Goal: Task Accomplishment & Management: Manage account settings

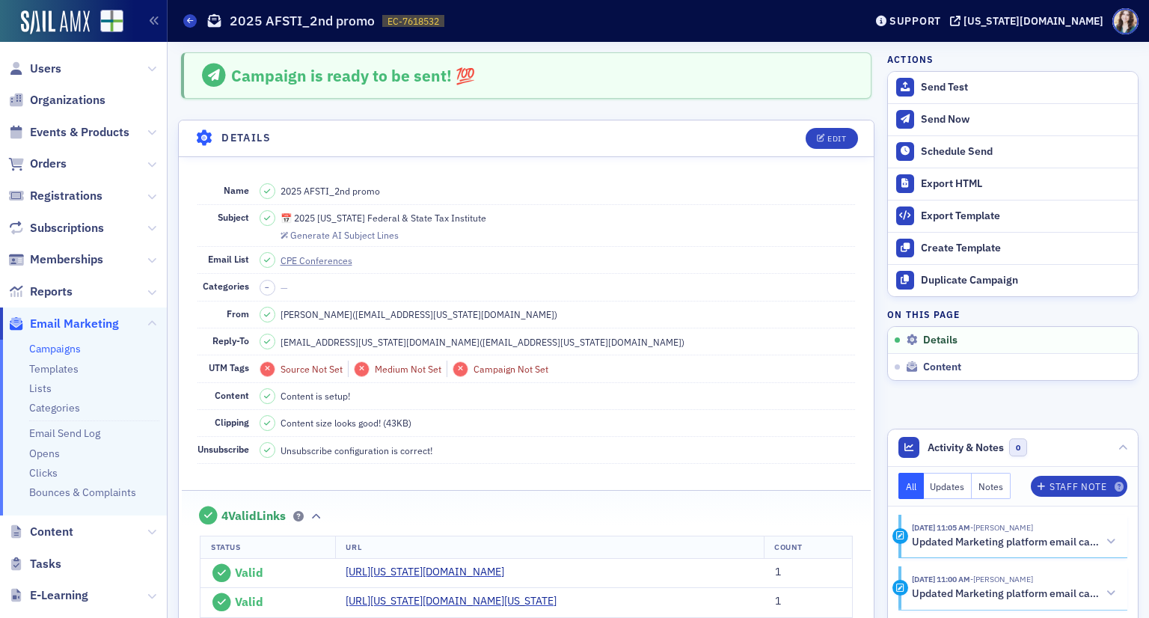
scroll to position [70, 0]
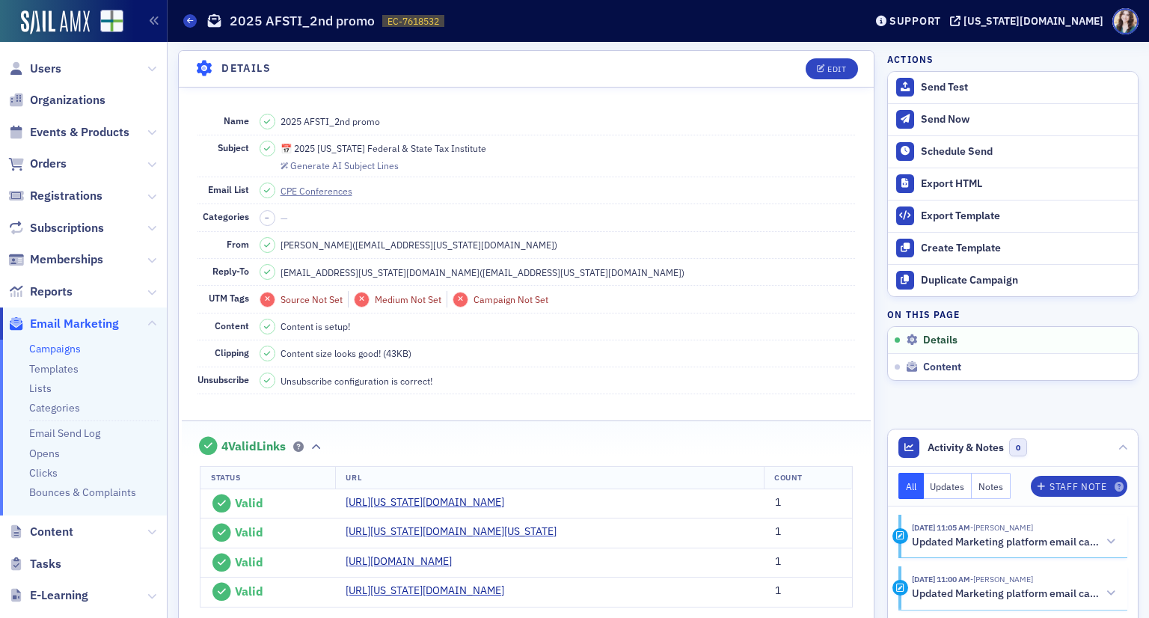
click at [58, 351] on link "Campaigns" at bounding box center [55, 348] width 52 height 13
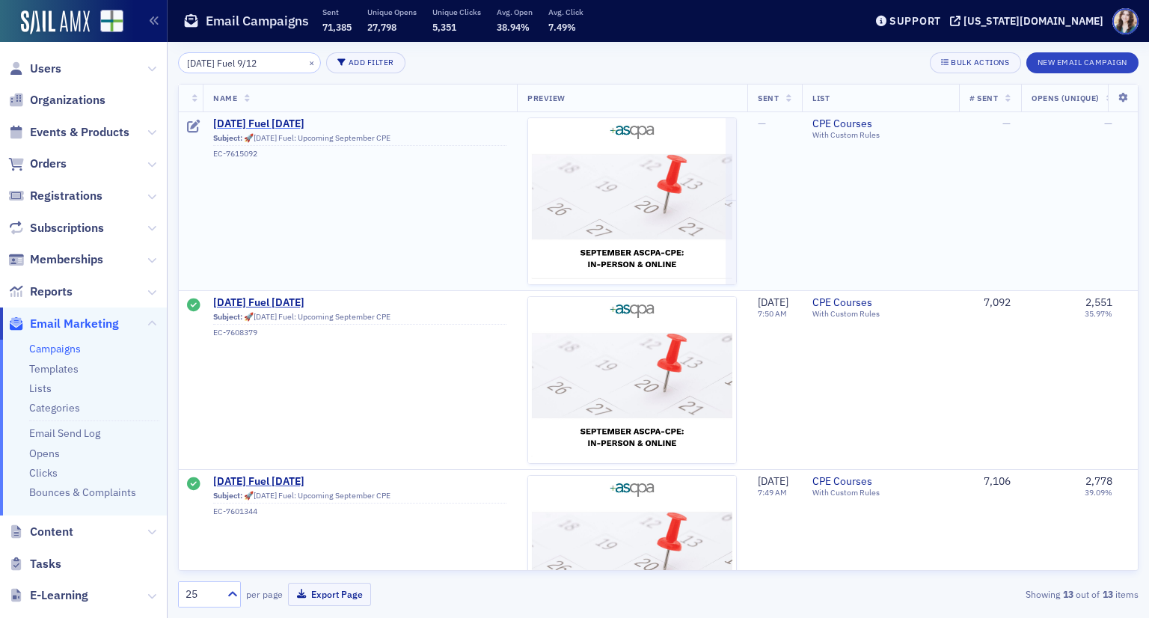
type input "Friday Fuel 9/12"
click at [292, 122] on span "Friday Fuel 9/12/25" at bounding box center [359, 123] width 293 height 13
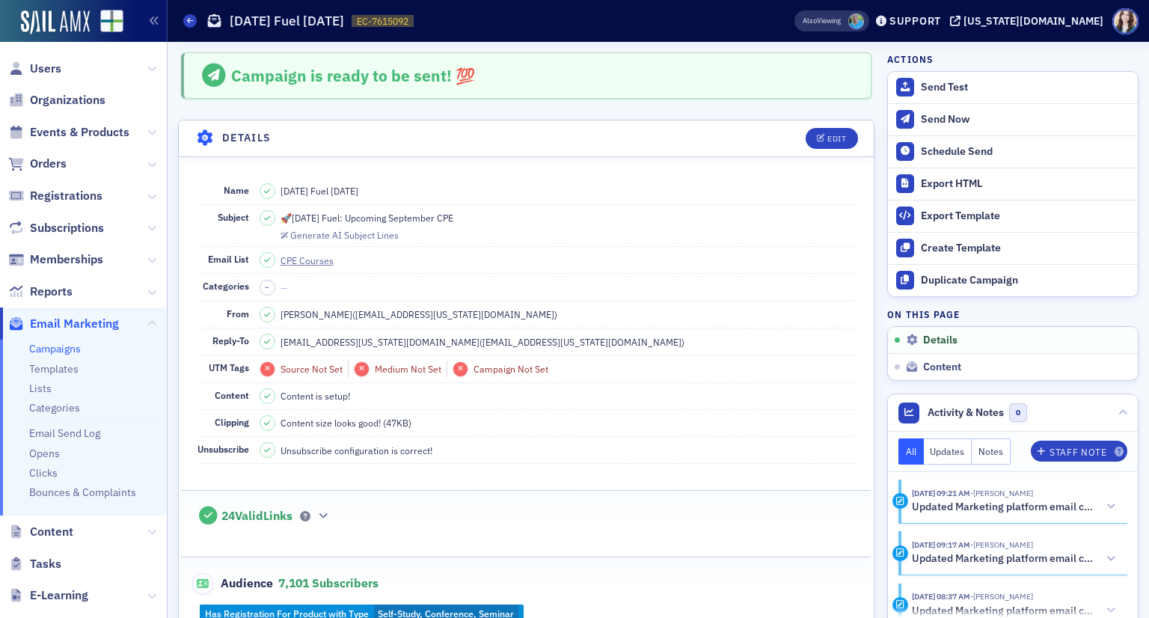
click at [841, 11] on div "Also Viewing" at bounding box center [824, 20] width 91 height 21
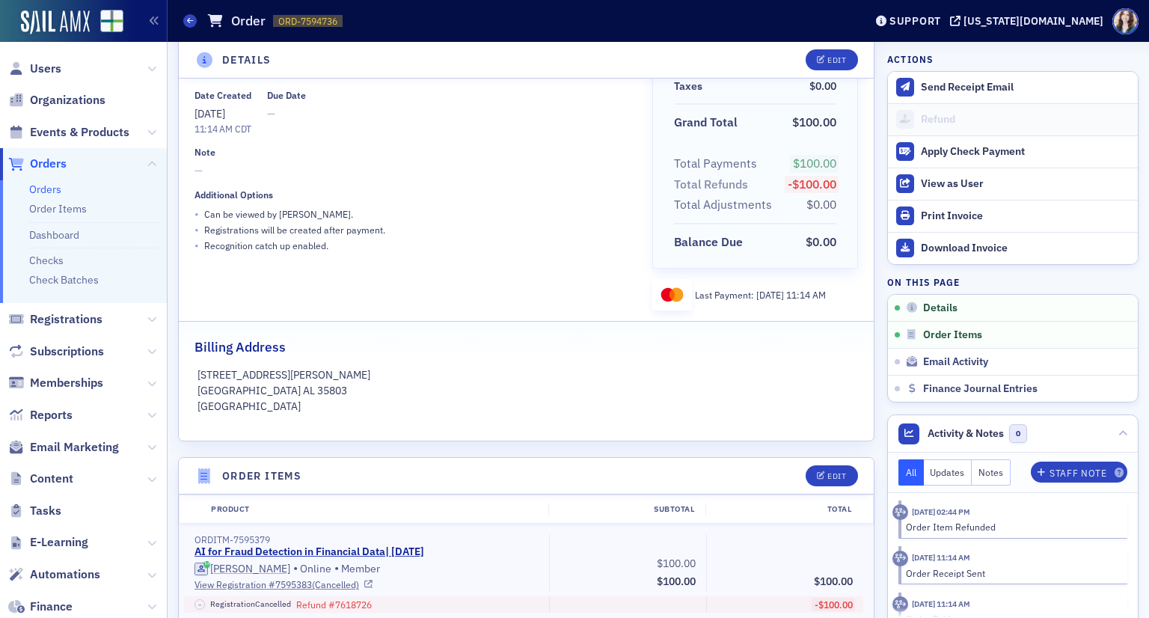
scroll to position [299, 0]
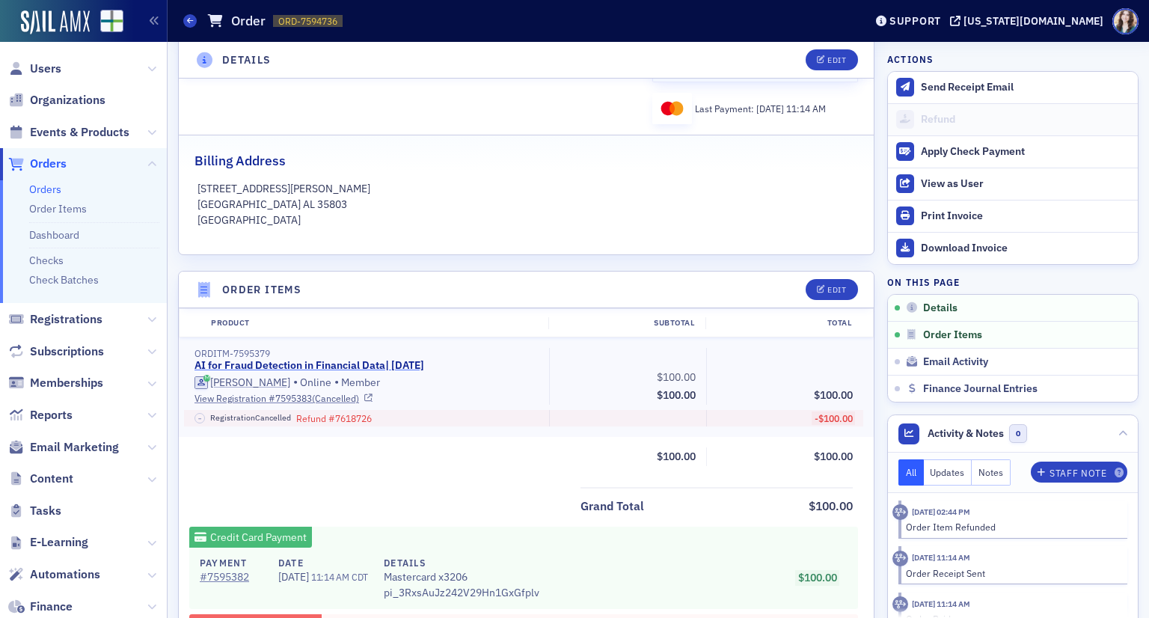
click at [411, 359] on link "AI for Fraud Detection in Financial Data | 8/19/2025" at bounding box center [309, 365] width 230 height 13
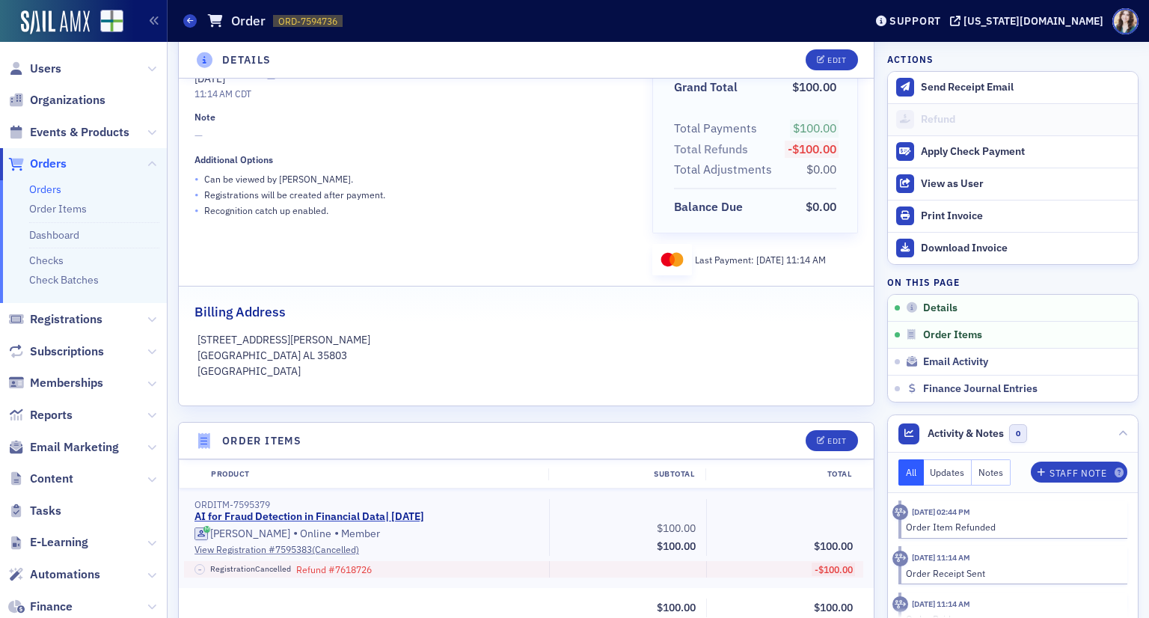
scroll to position [374, 0]
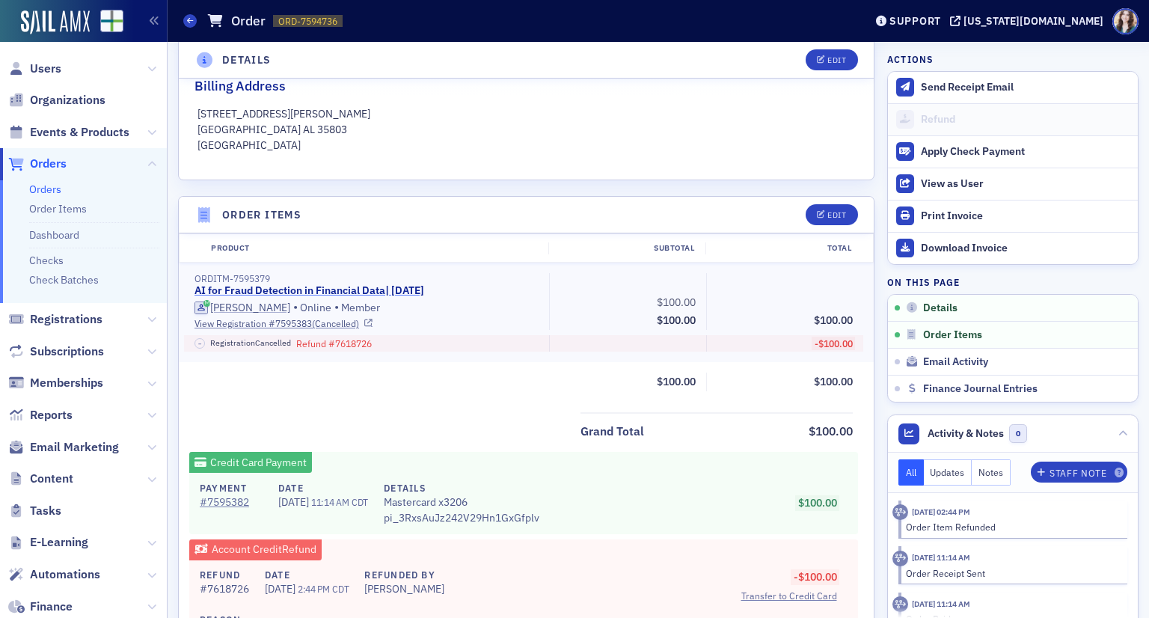
click at [302, 286] on link "AI for Fraud Detection in Financial Data | 8/19/2025" at bounding box center [309, 290] width 230 height 13
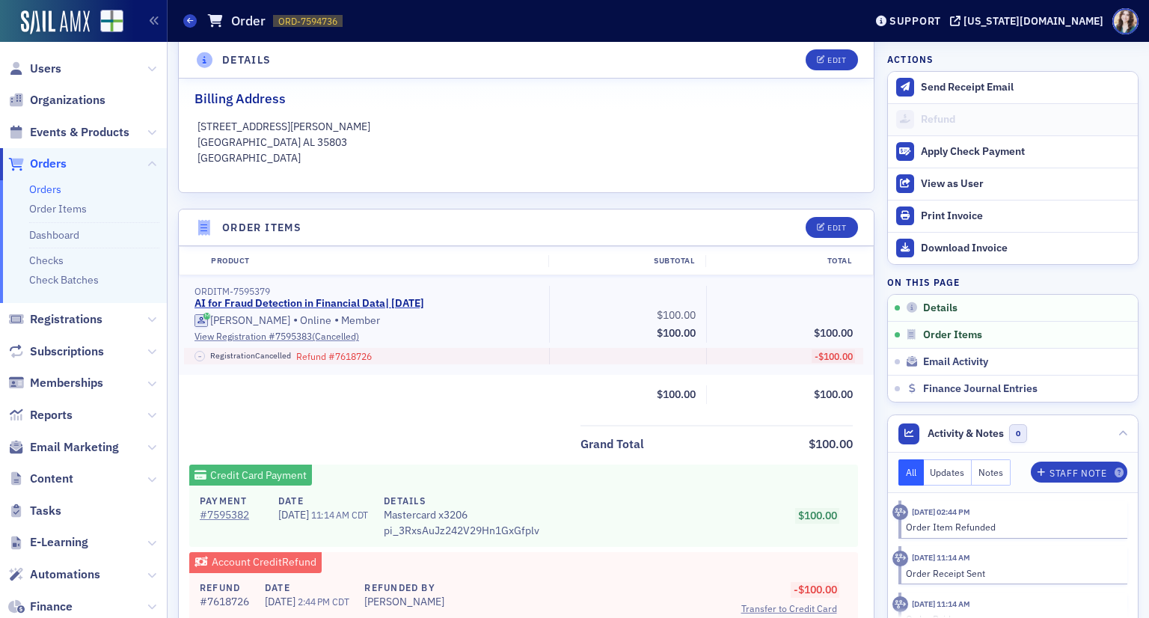
scroll to position [364, 0]
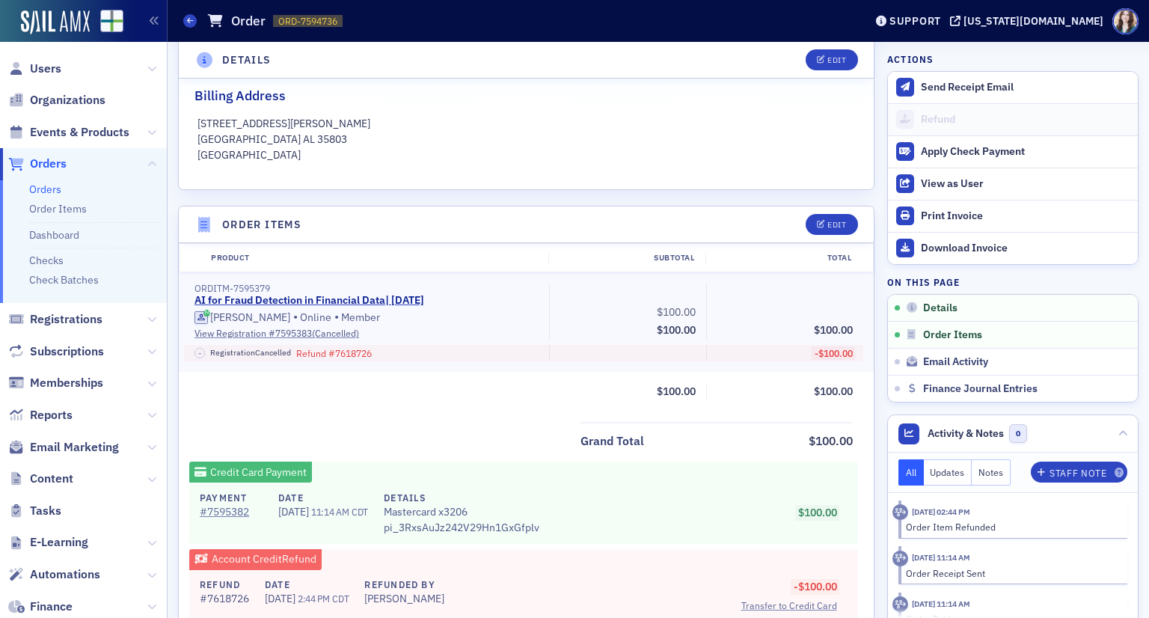
click at [850, 51] on header "Details Edit" at bounding box center [526, 60] width 695 height 37
click at [850, 55] on header "Details Edit" at bounding box center [526, 60] width 695 height 37
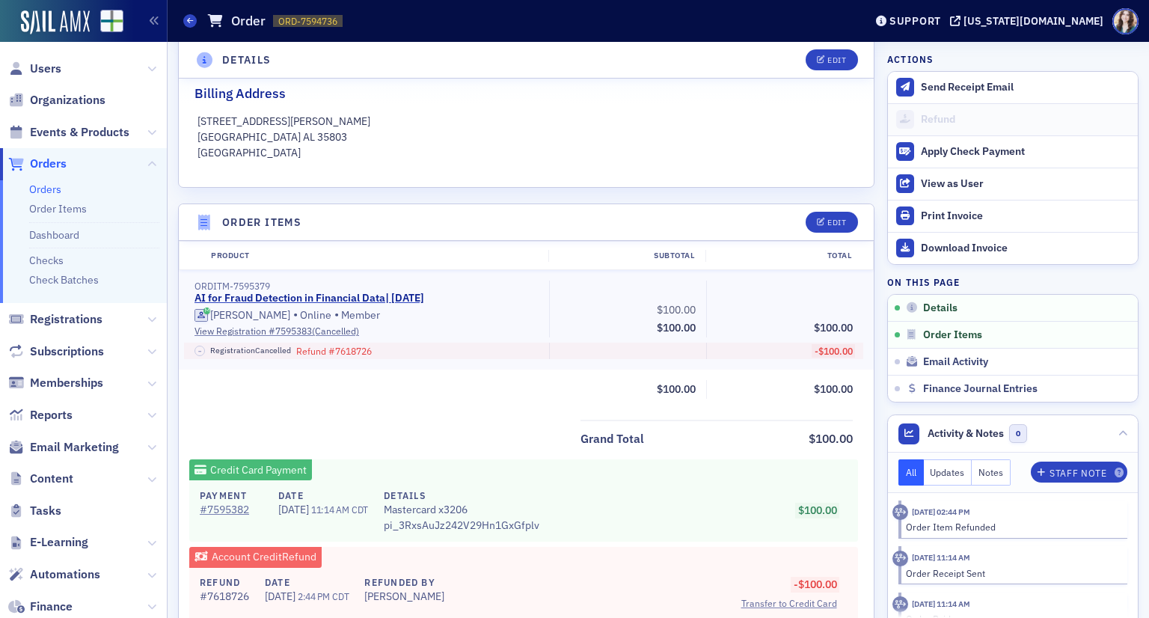
click at [850, 211] on header "Order Items Edit" at bounding box center [526, 222] width 695 height 37
click at [848, 219] on header "Order Items Edit" at bounding box center [526, 222] width 695 height 37
click at [847, 218] on header "Order Items Edit" at bounding box center [526, 222] width 695 height 37
click at [850, 218] on header "Order Items Edit" at bounding box center [526, 222] width 695 height 37
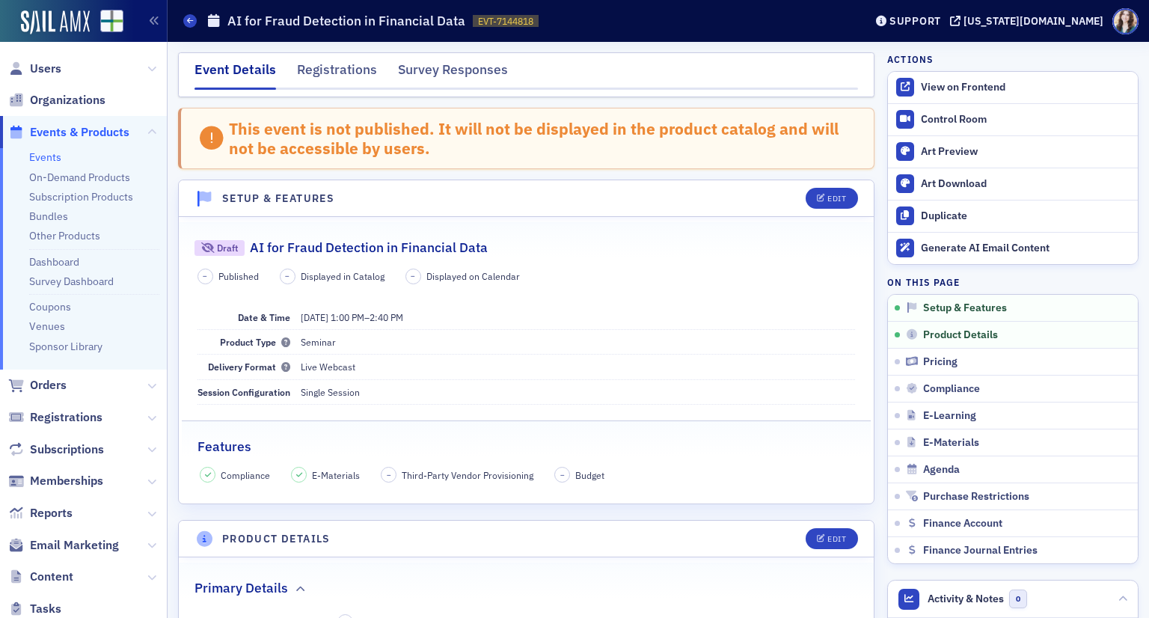
click at [338, 88] on div at bounding box center [525, 89] width 663 height 3
click at [338, 79] on div "Registrations" at bounding box center [337, 74] width 80 height 28
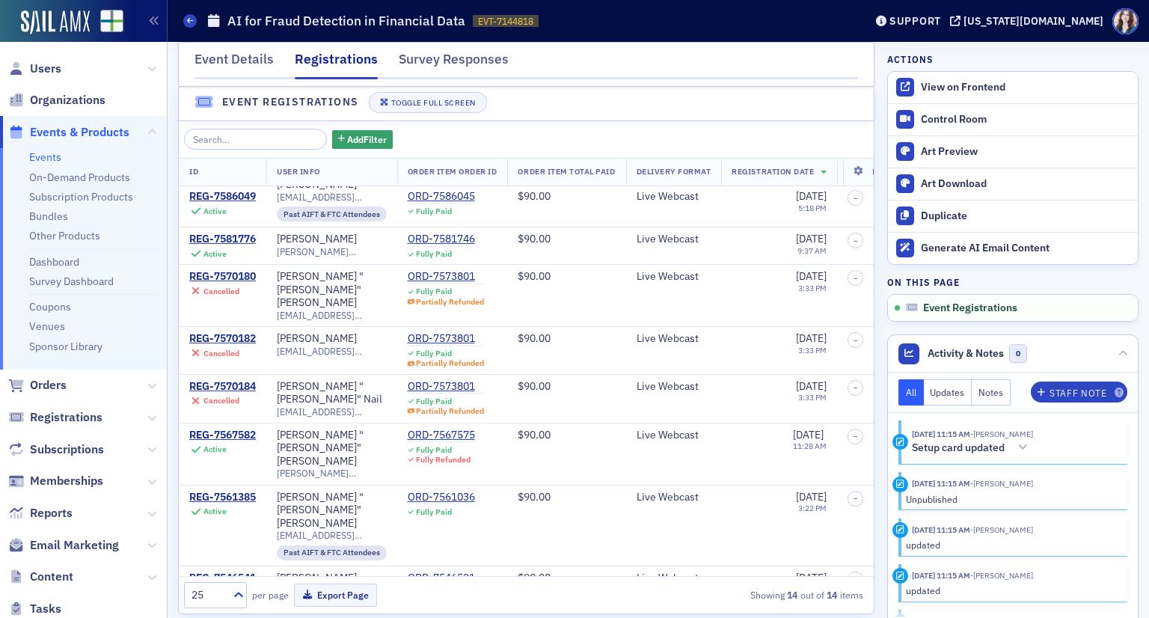
scroll to position [38, 0]
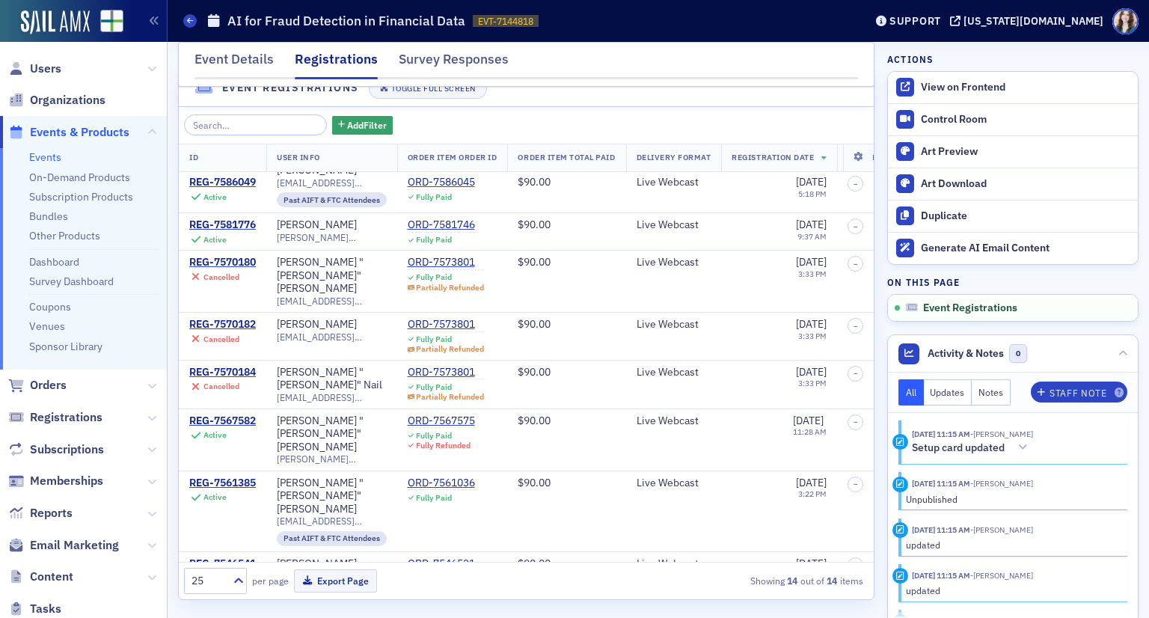
click at [464, 595] on div "ORD-7166339" at bounding box center [446, 601] width 77 height 13
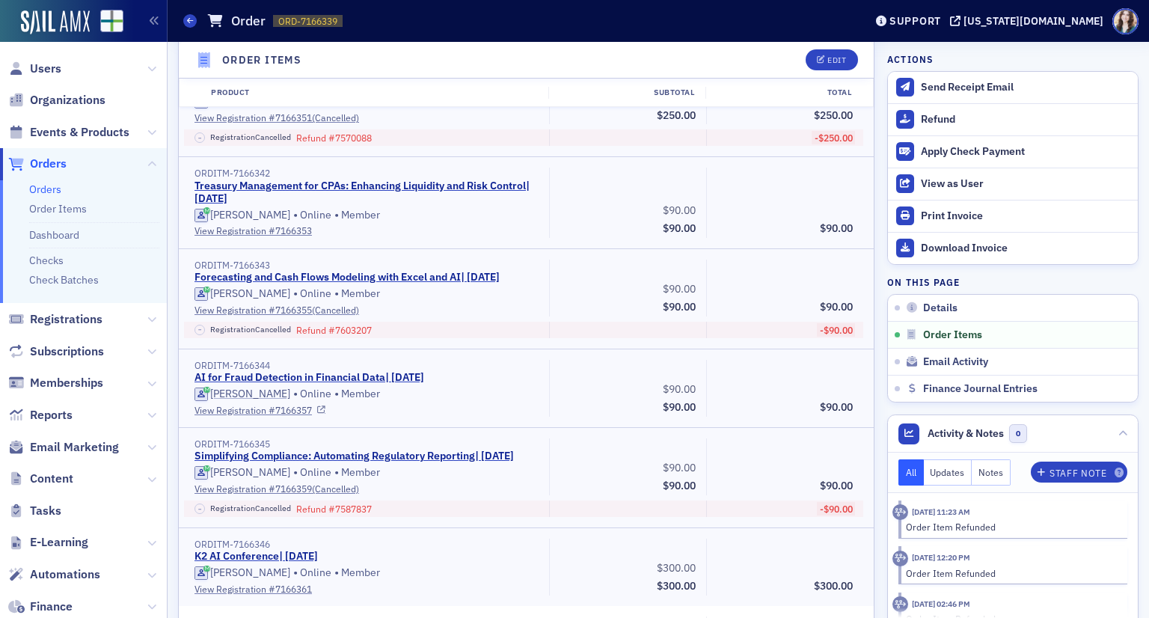
scroll to position [637, 0]
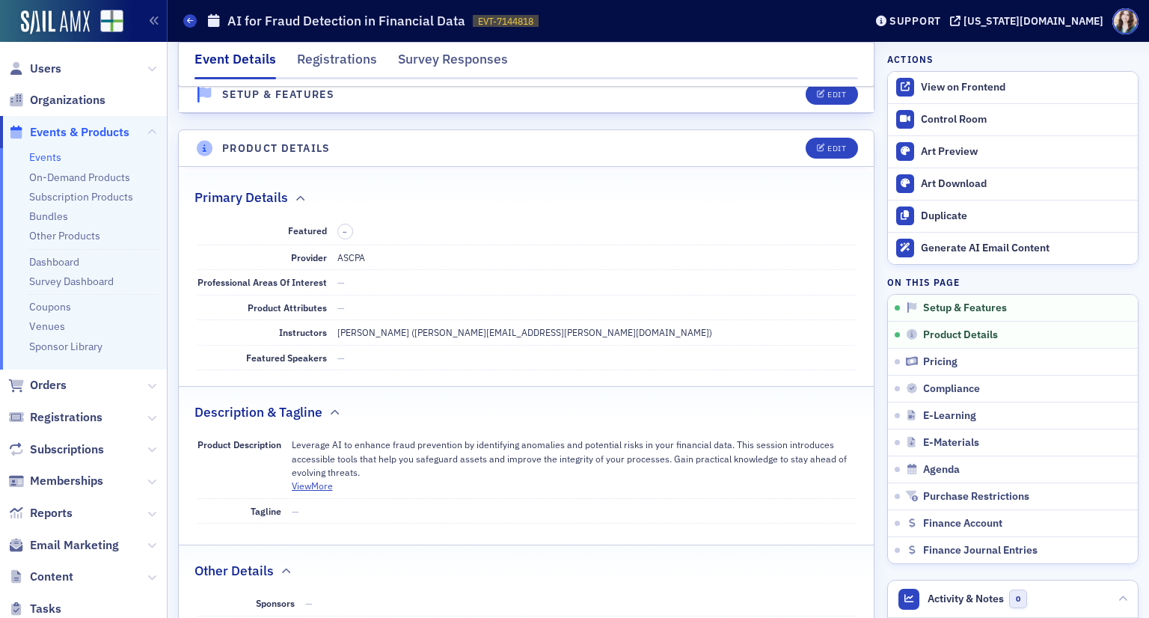
scroll to position [263, 0]
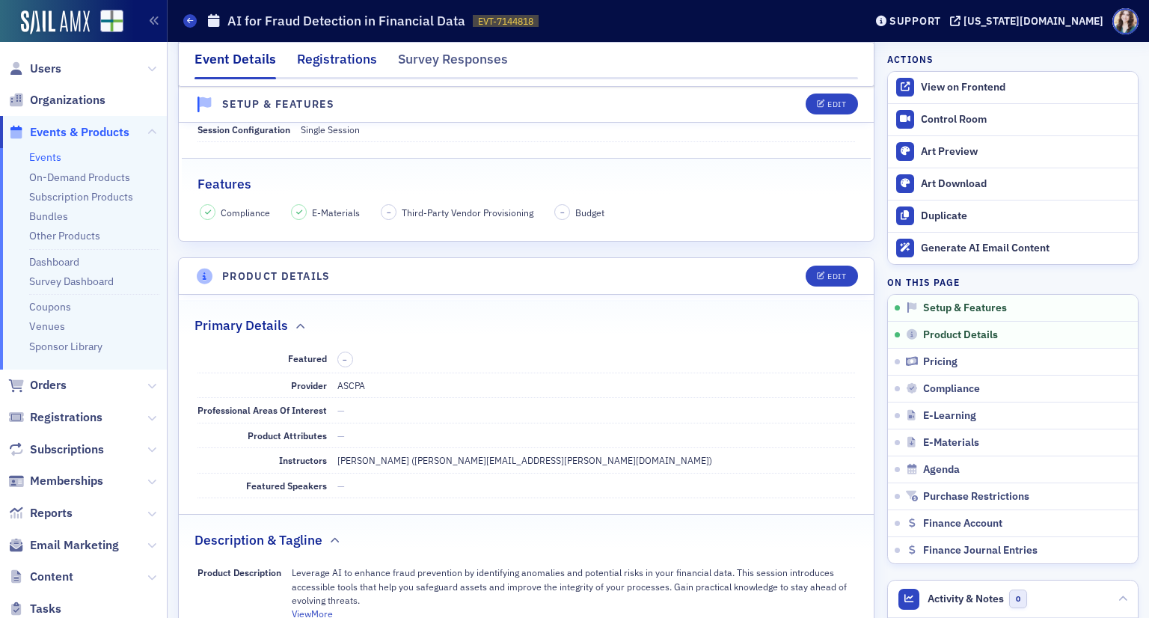
click at [355, 64] on div "Registrations" at bounding box center [337, 63] width 80 height 28
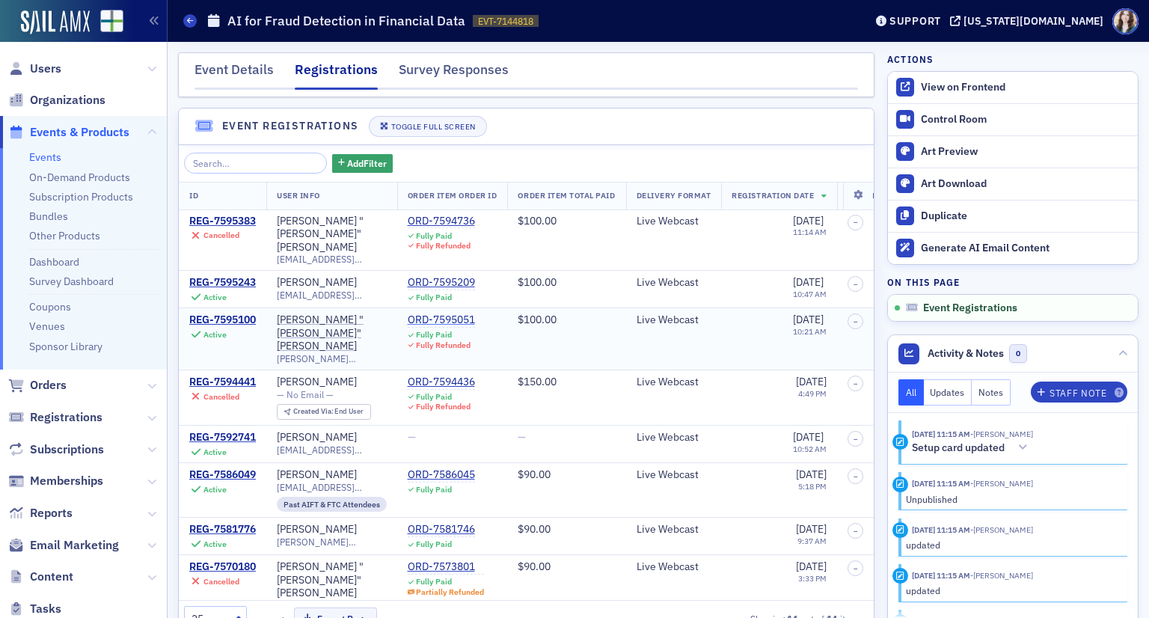
click at [435, 313] on div "ORD-7595051" at bounding box center [441, 319] width 67 height 13
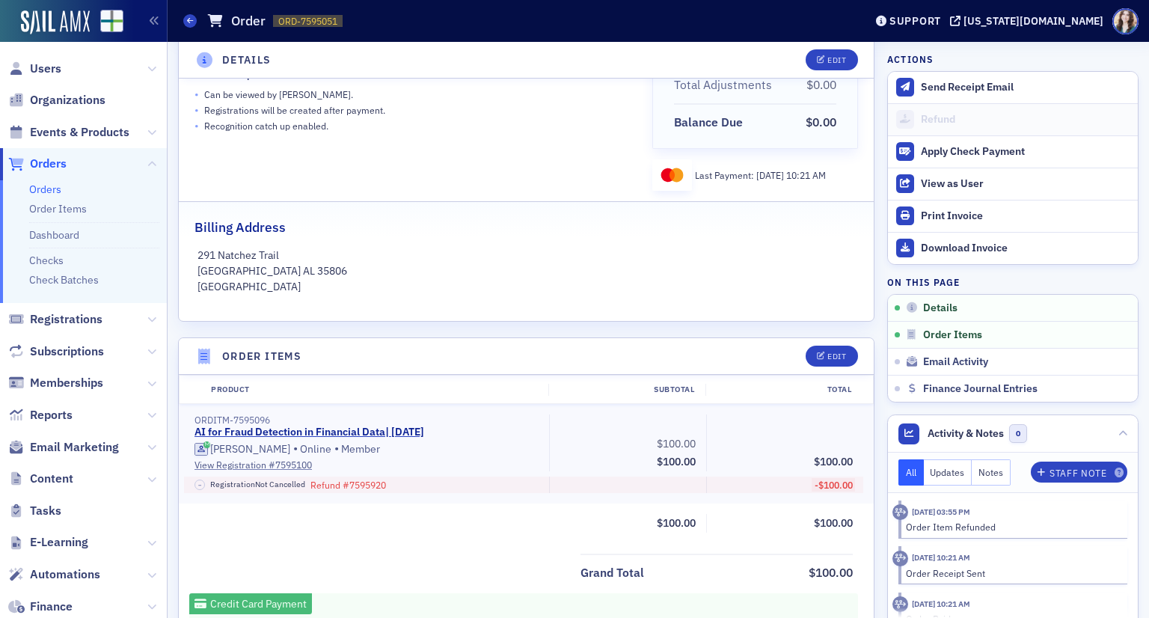
scroll to position [374, 0]
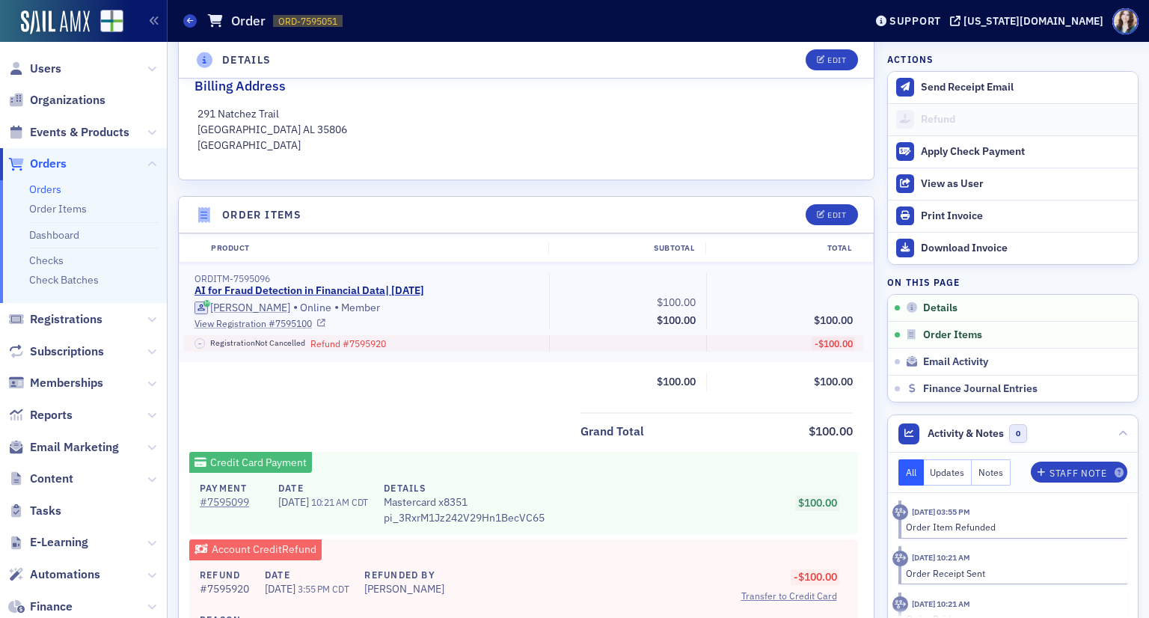
click at [290, 321] on link "View Registration # 7595100" at bounding box center [366, 322] width 344 height 13
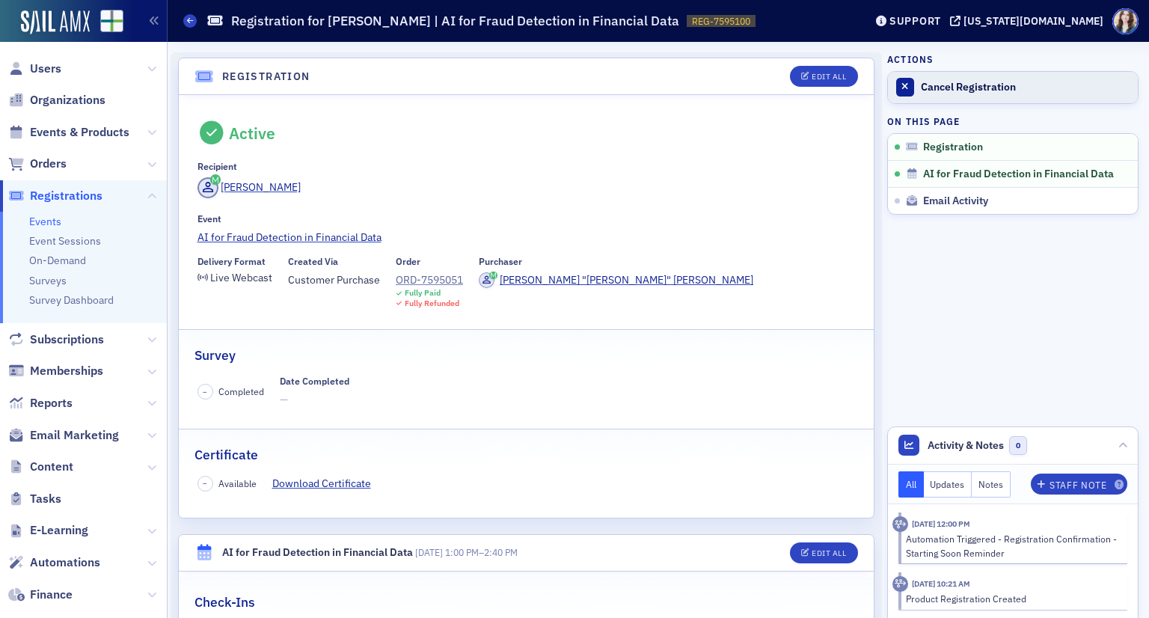
click at [947, 93] on link "Cancel Registration" at bounding box center [1013, 87] width 250 height 31
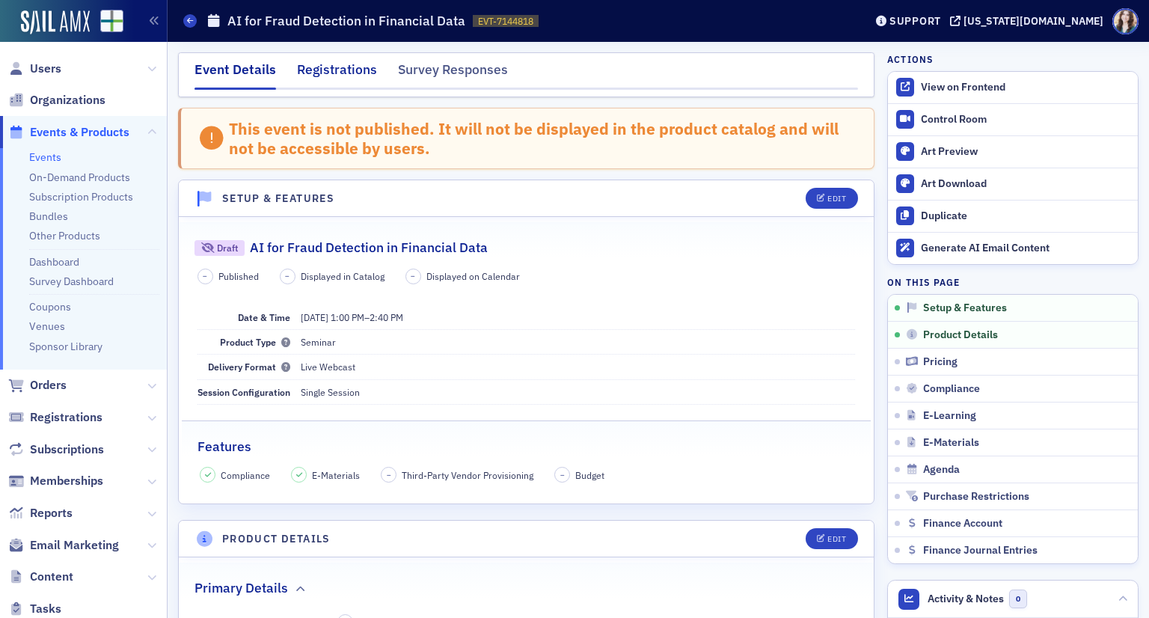
click at [355, 72] on div "Registrations" at bounding box center [337, 74] width 80 height 28
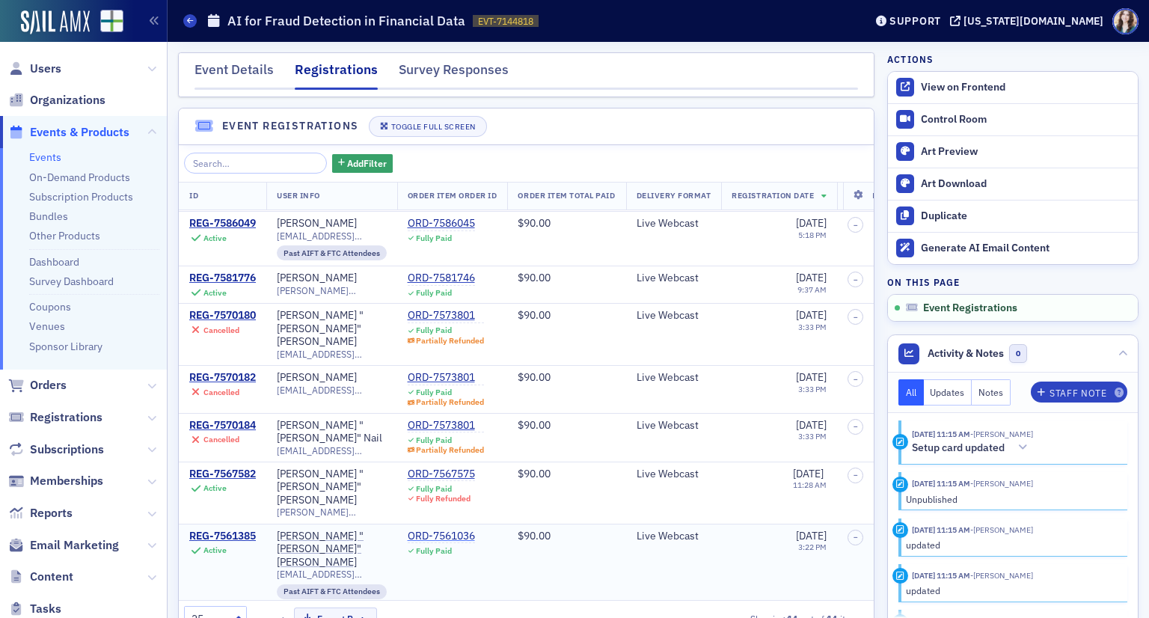
scroll to position [266, 0]
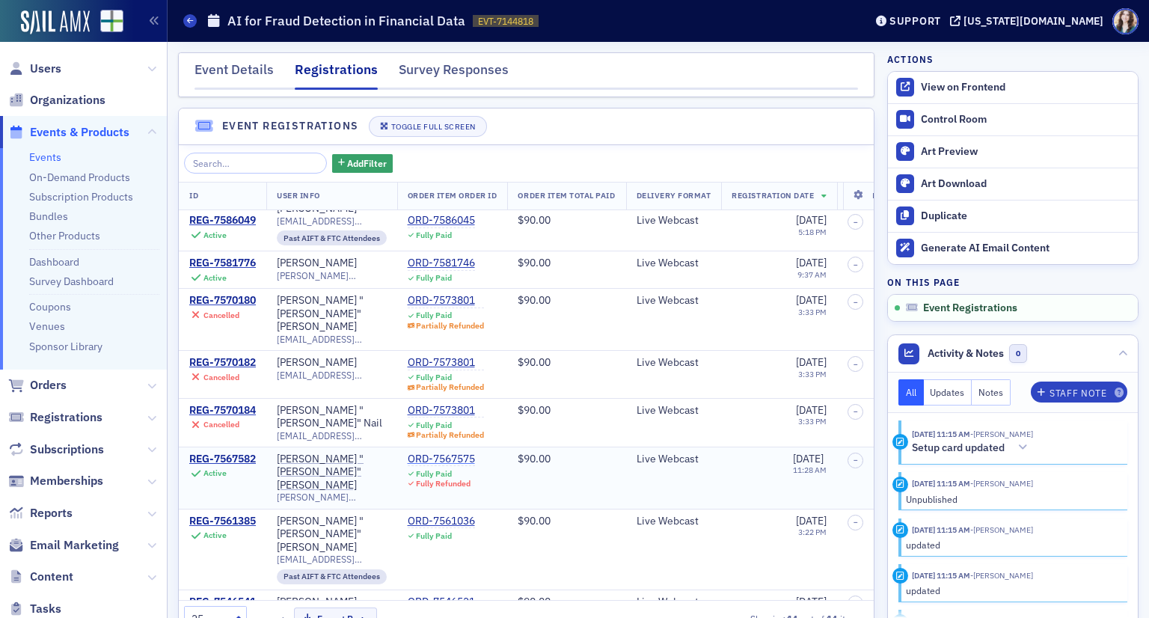
click at [461, 453] on div "ORD-7567575" at bounding box center [441, 459] width 67 height 13
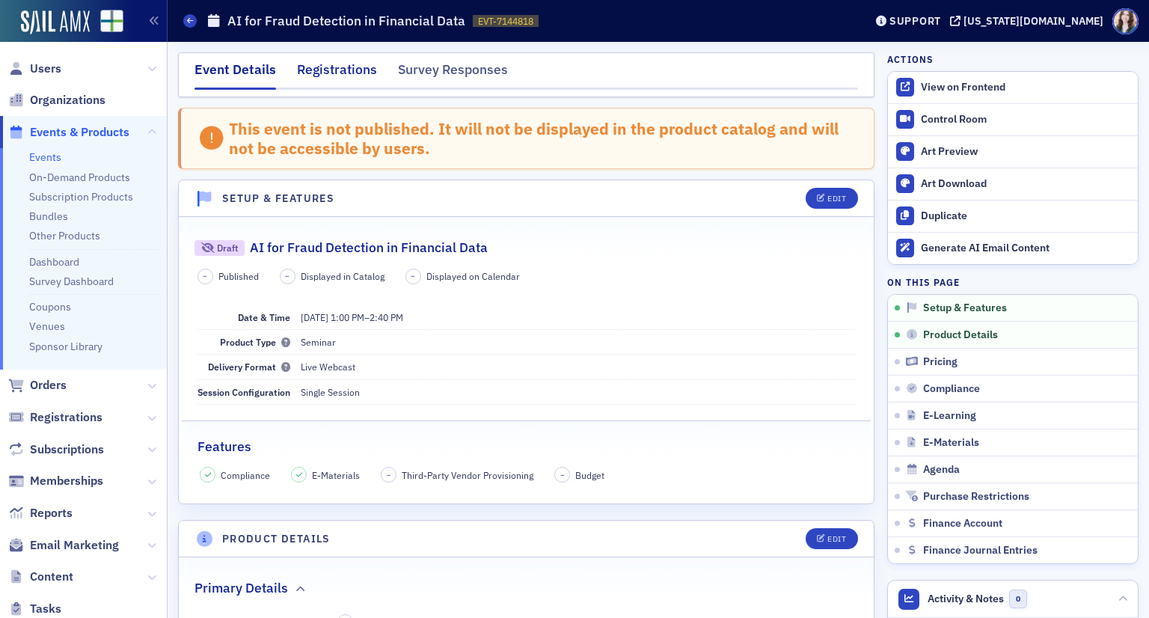
click at [309, 67] on div "Registrations" at bounding box center [337, 74] width 80 height 28
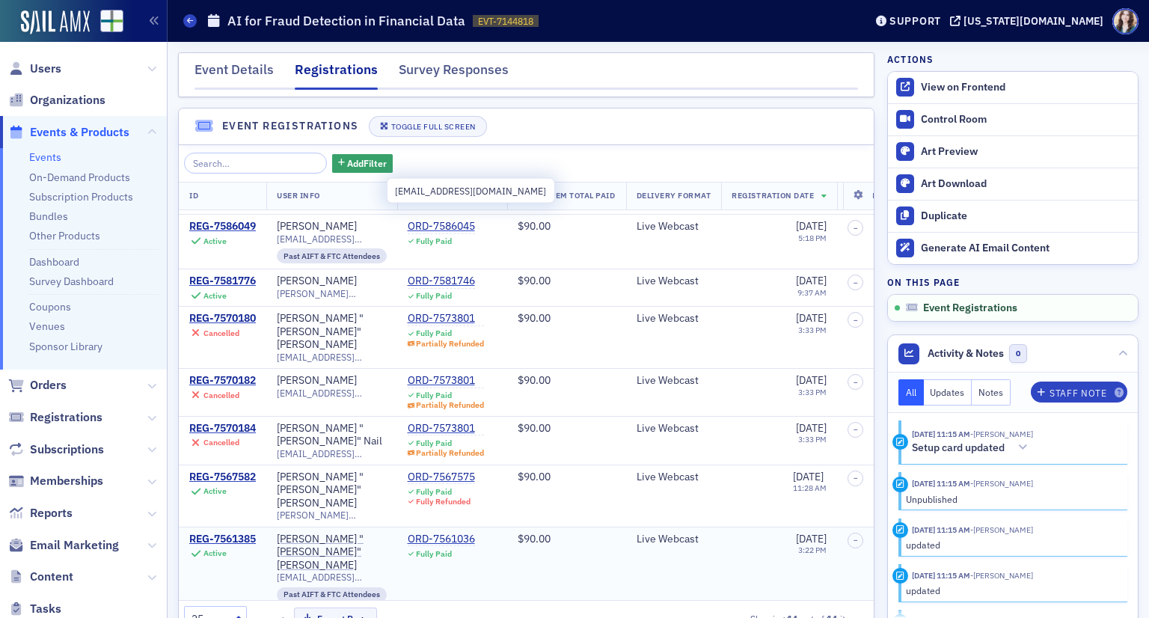
scroll to position [266, 0]
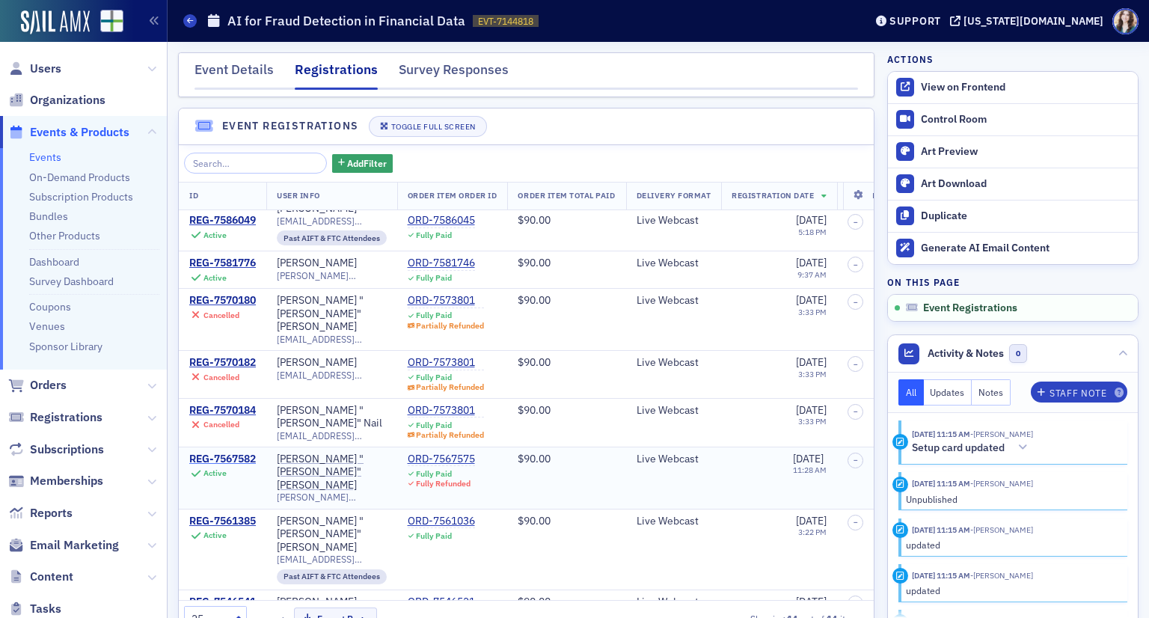
click at [249, 453] on div "REG-7567582" at bounding box center [222, 459] width 67 height 13
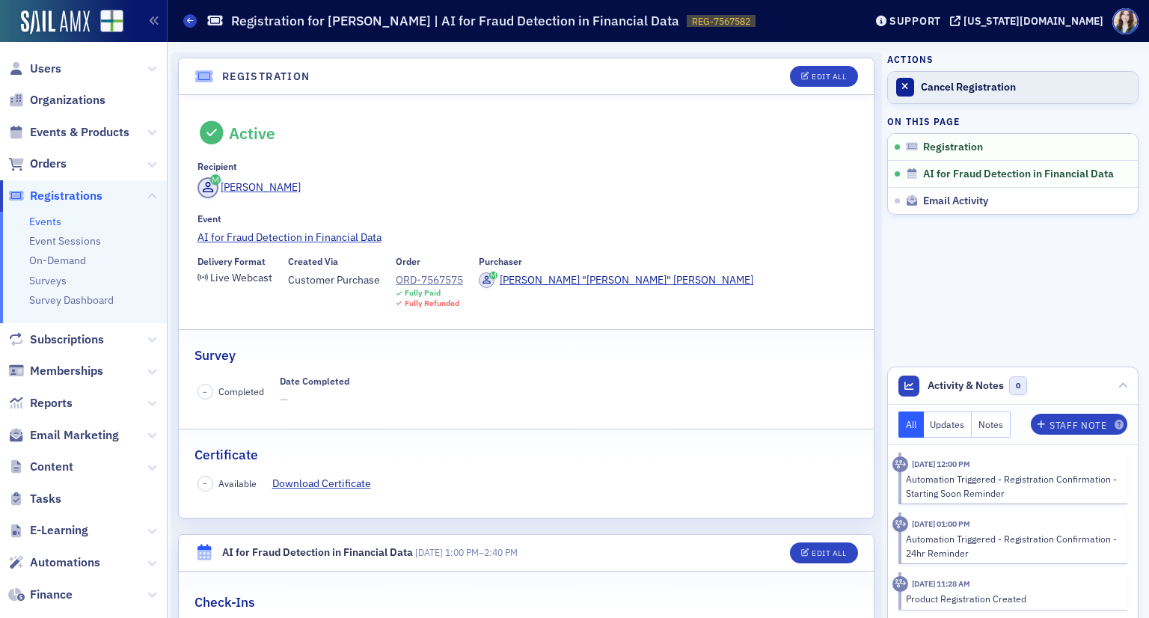
click at [892, 75] on link "Cancel Registration" at bounding box center [1013, 87] width 250 height 31
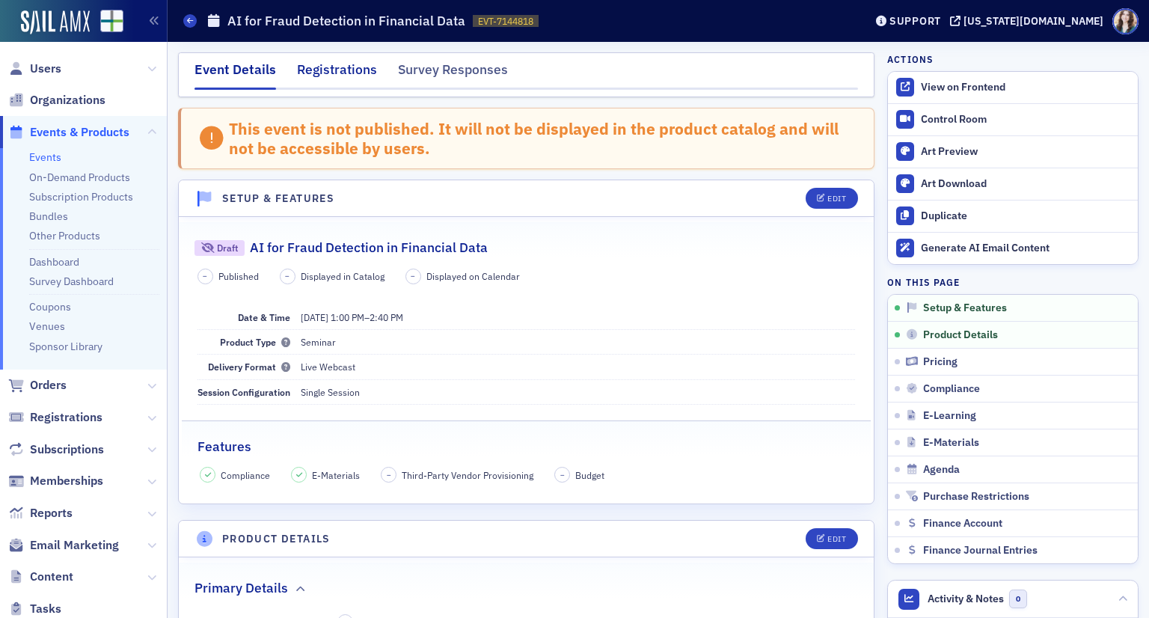
click at [339, 64] on div "Registrations" at bounding box center [337, 74] width 80 height 28
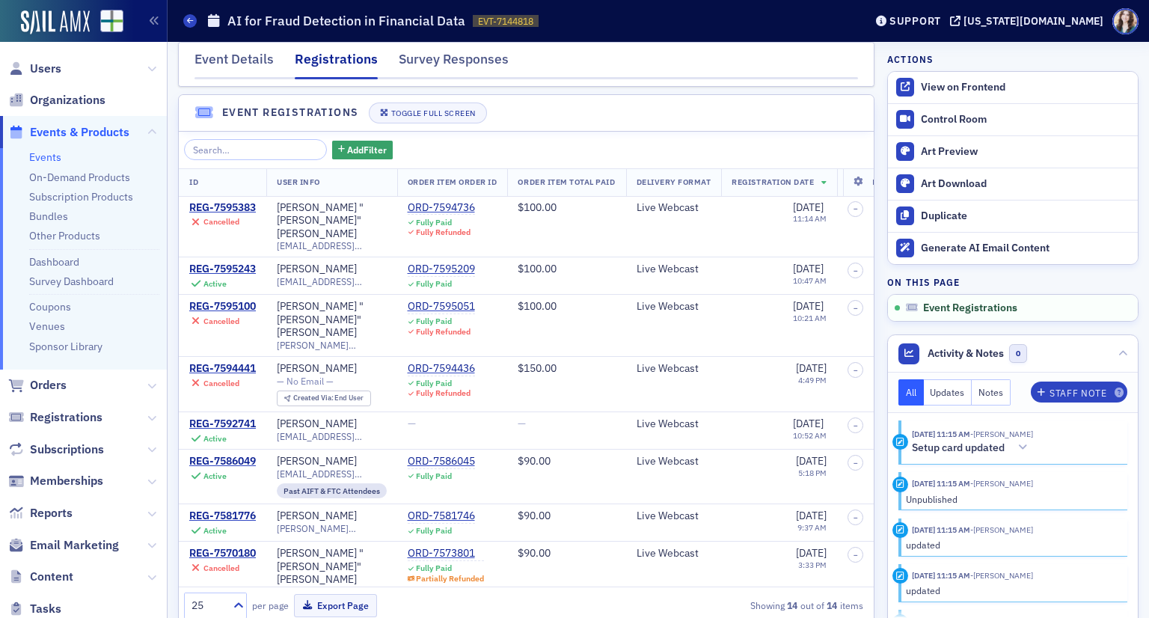
scroll to position [11, 0]
